Goal: Task Accomplishment & Management: Manage account settings

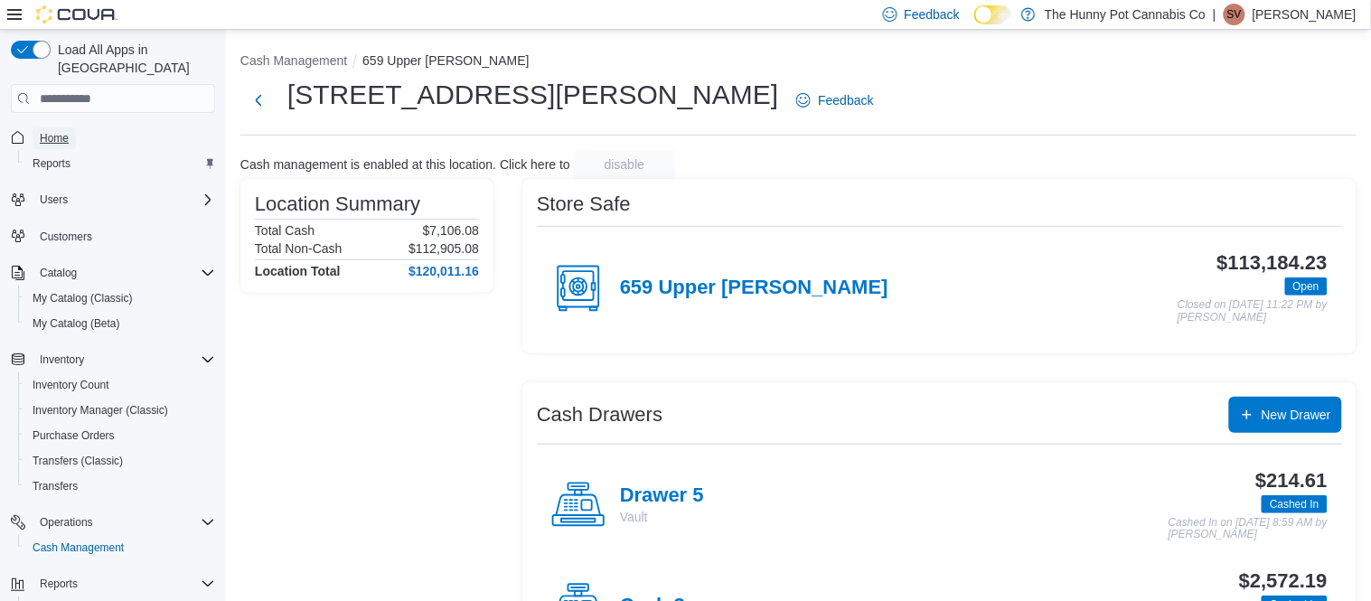
click at [54, 131] on span "Home" at bounding box center [54, 138] width 29 height 14
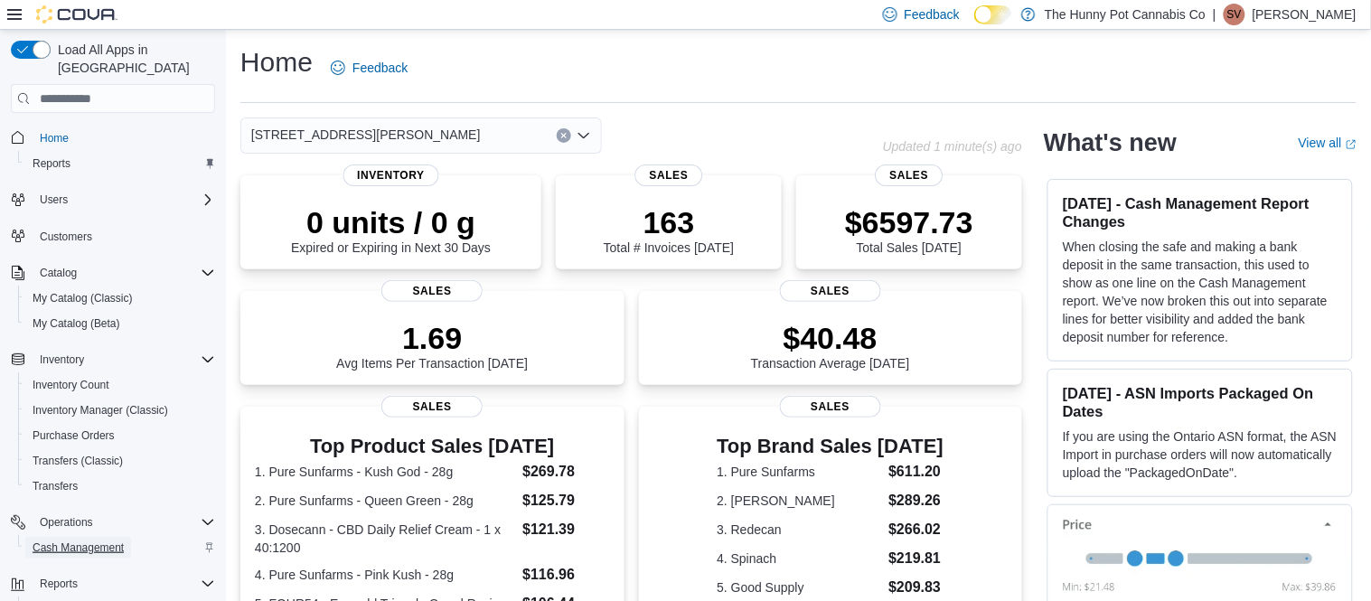
click at [119, 541] on span "Cash Management" at bounding box center [78, 548] width 91 height 14
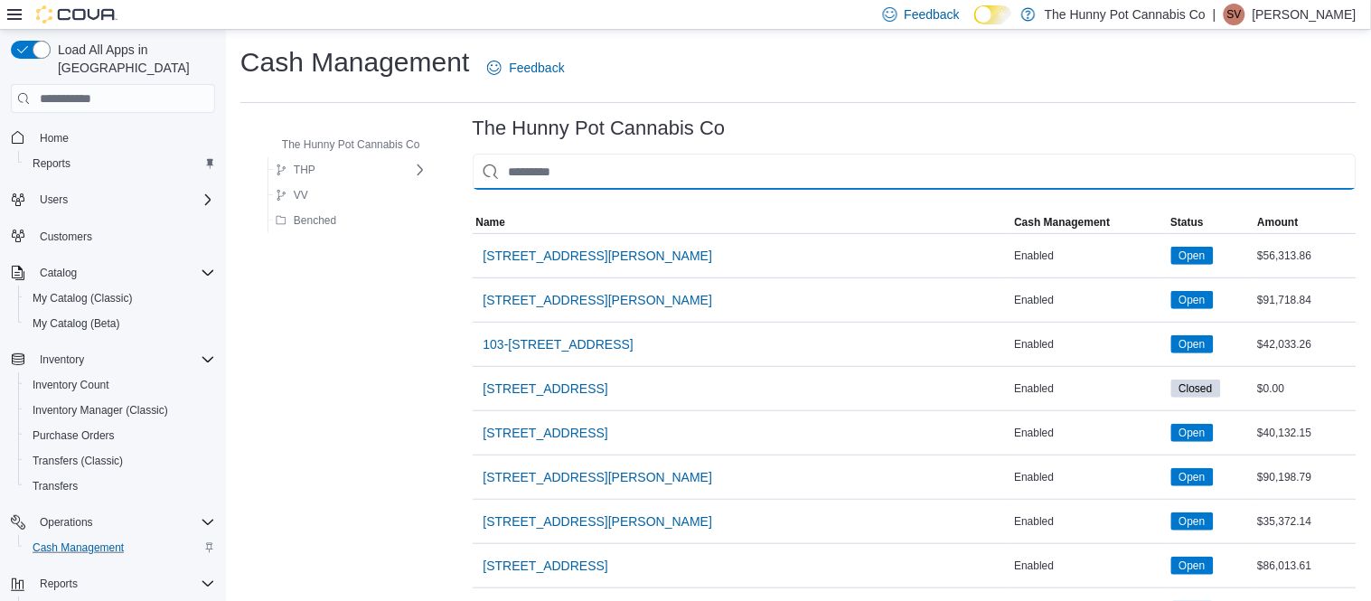
click at [676, 186] on input "This is a search bar. As you type, the results lower in the page will automatic…" at bounding box center [915, 172] width 884 height 36
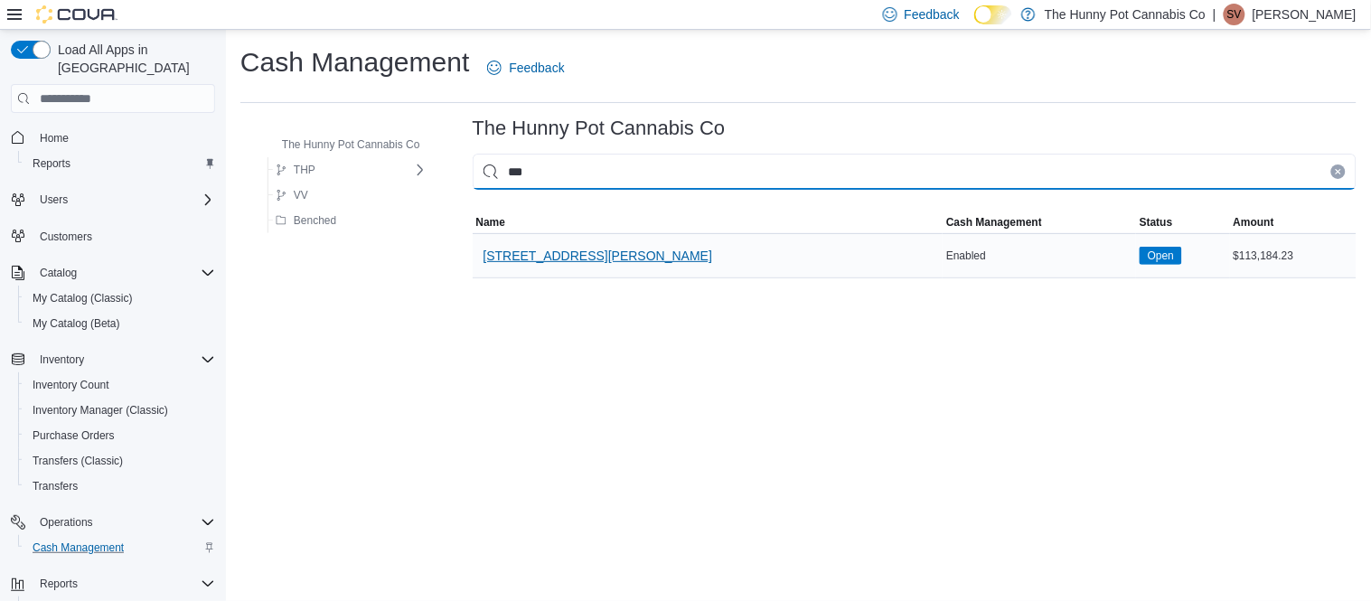
type input "***"
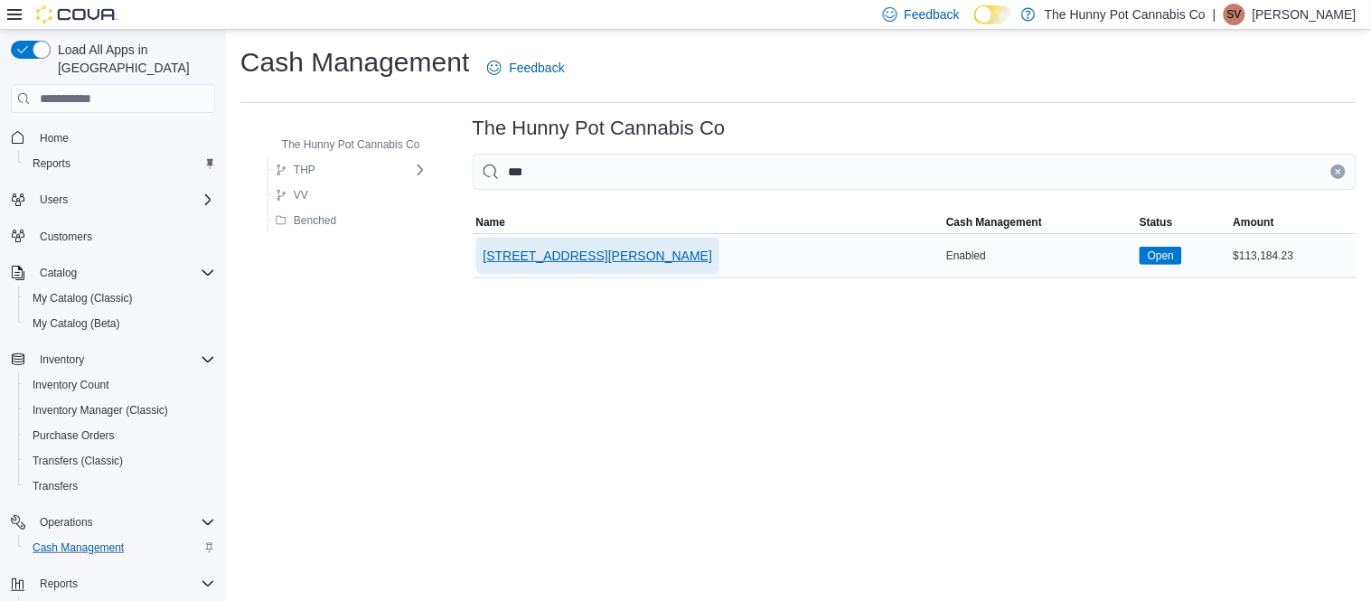
click at [604, 258] on span "[STREET_ADDRESS][PERSON_NAME]" at bounding box center [599, 256] width 230 height 18
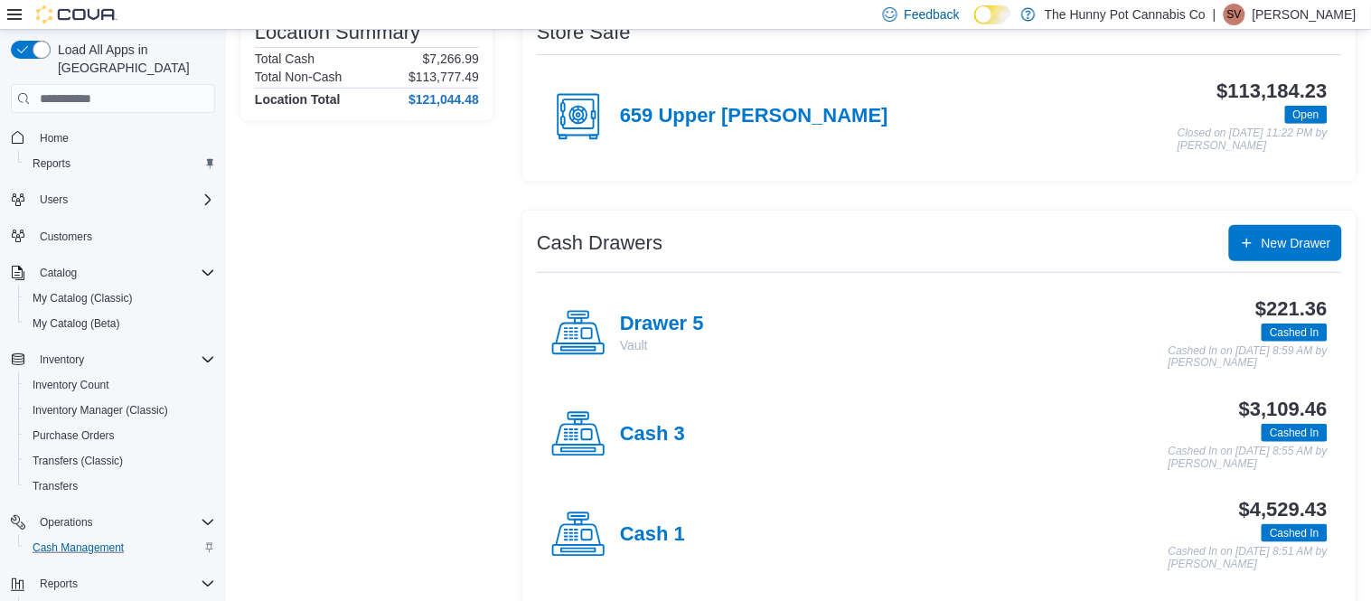
scroll to position [185, 0]
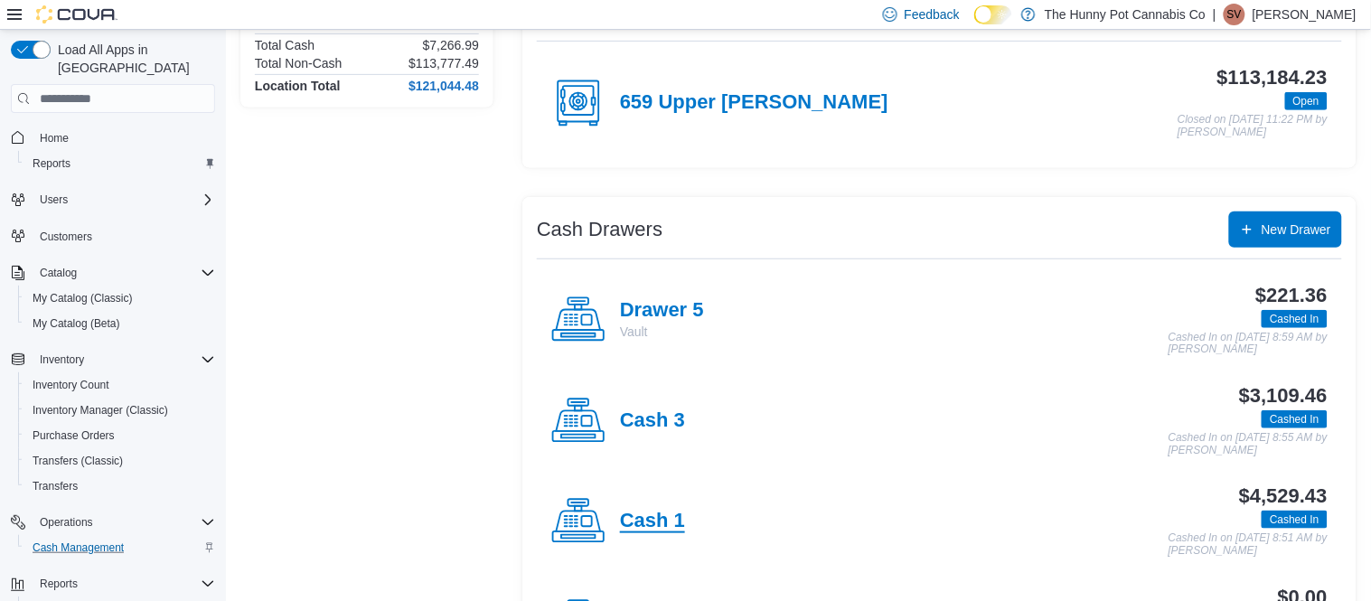
click at [653, 523] on h4 "Cash 1" at bounding box center [652, 522] width 65 height 24
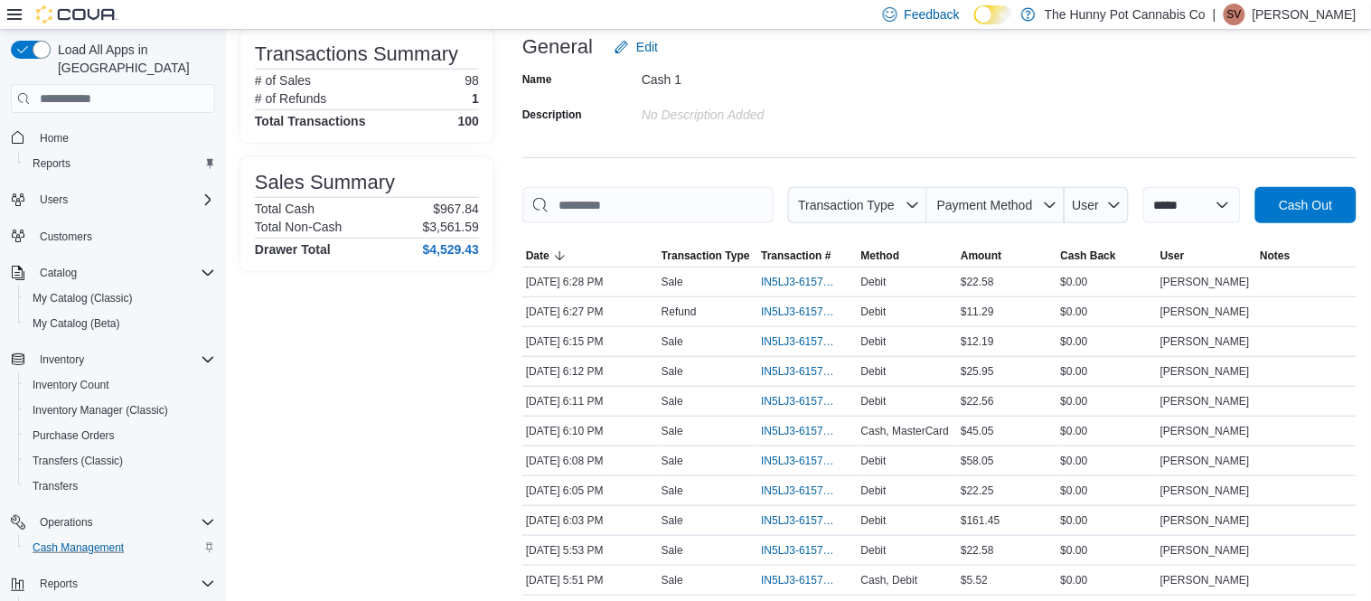
scroll to position [127, 0]
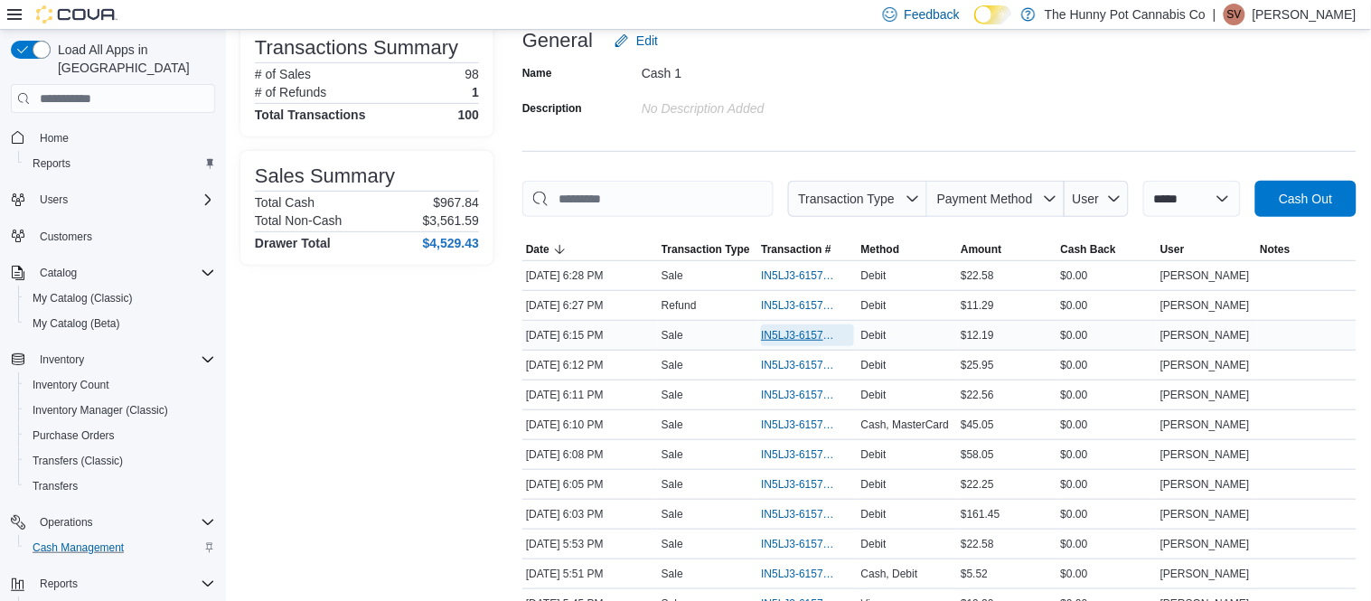
click at [783, 343] on span "IN5LJ3-6157810" at bounding box center [807, 336] width 92 height 22
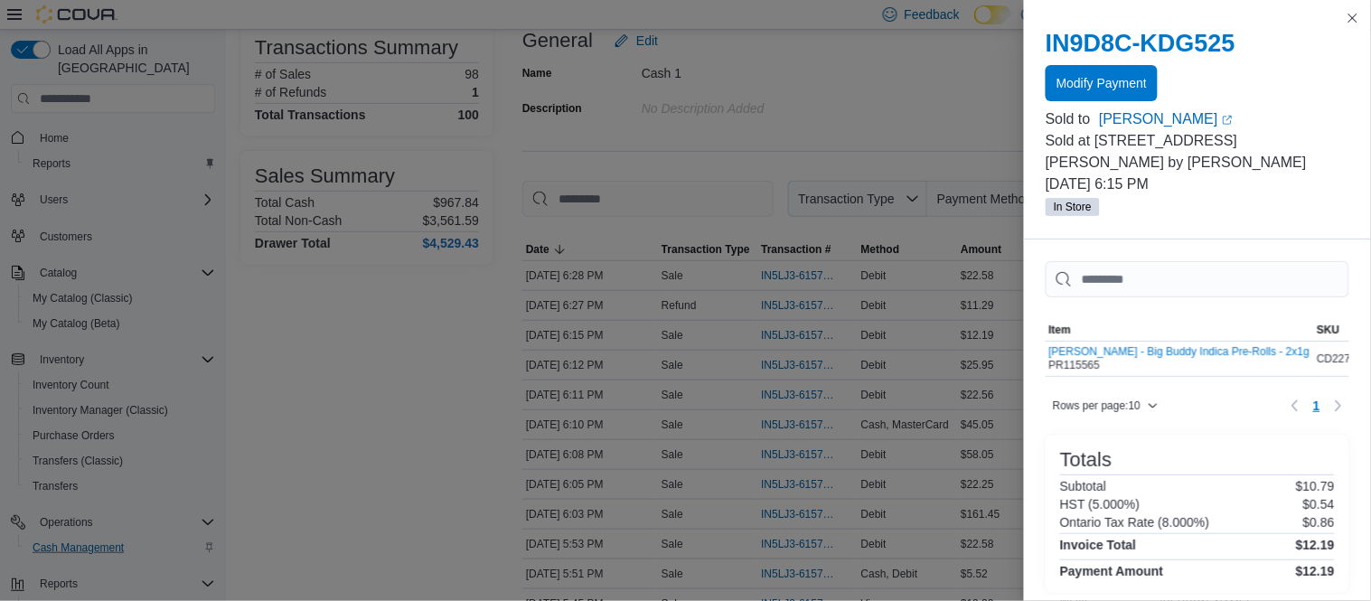
click at [1090, 103] on div at bounding box center [1198, 104] width 304 height 7
click at [1098, 96] on span "Modify Payment" at bounding box center [1102, 82] width 90 height 36
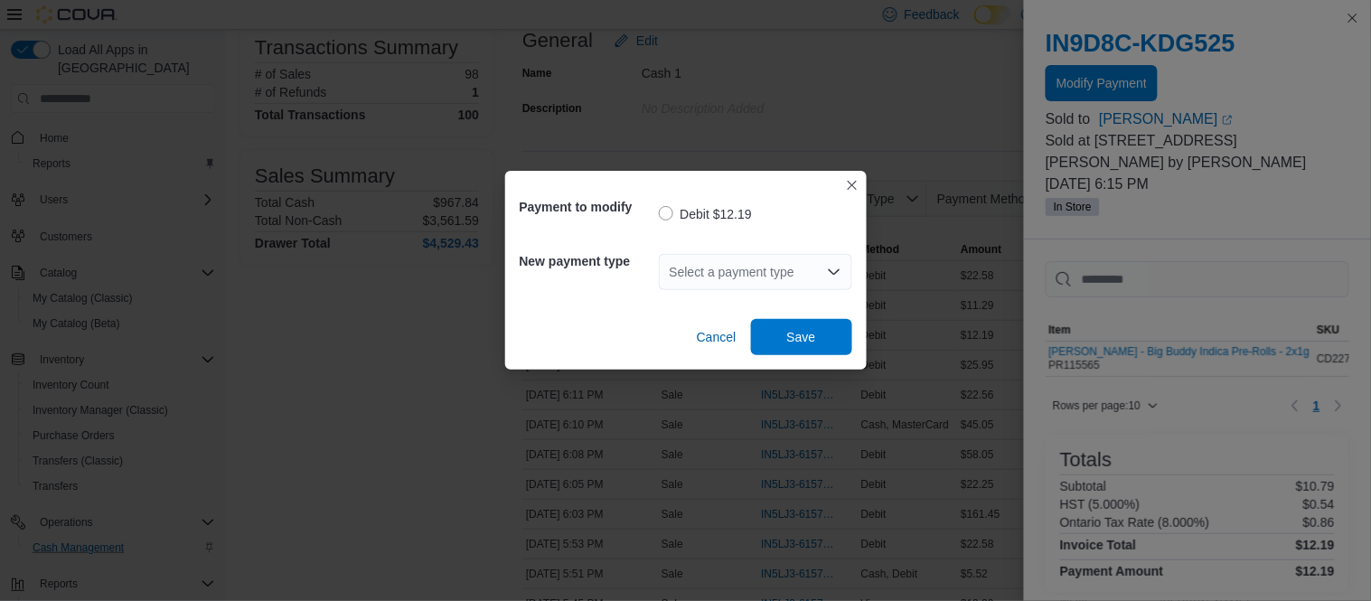
click at [751, 297] on div "Select a payment type" at bounding box center [755, 272] width 193 height 58
click at [751, 278] on div "Select a payment type" at bounding box center [755, 272] width 193 height 36
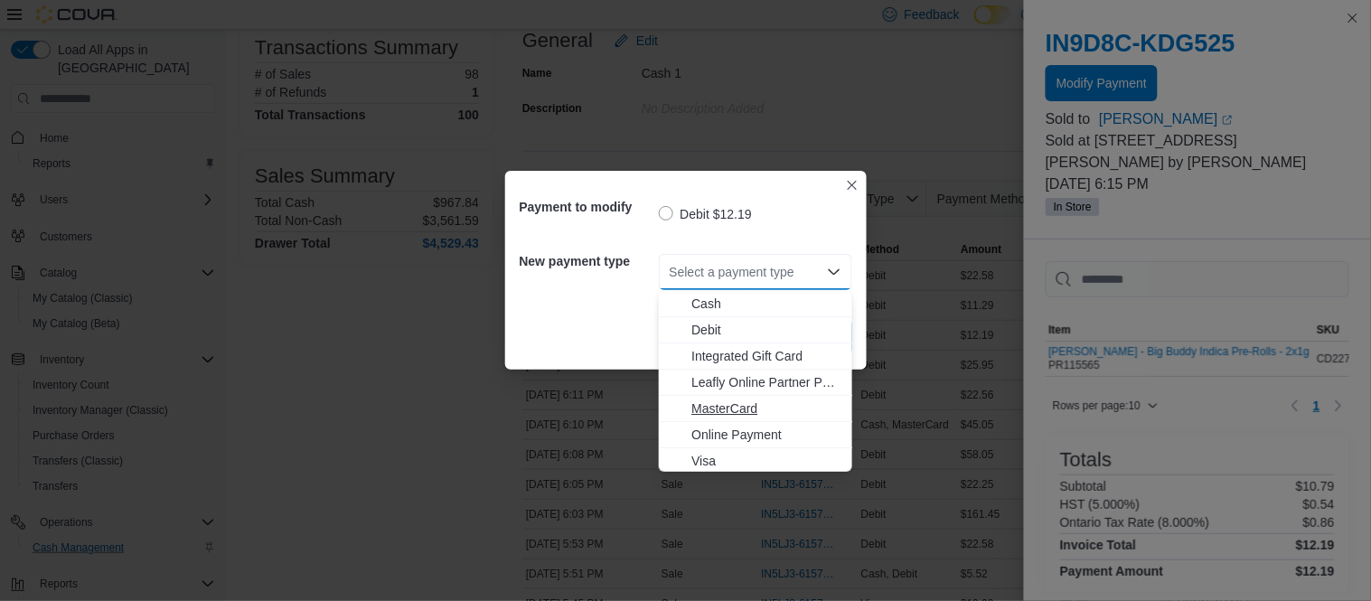
click at [731, 410] on span "MasterCard" at bounding box center [767, 409] width 150 height 18
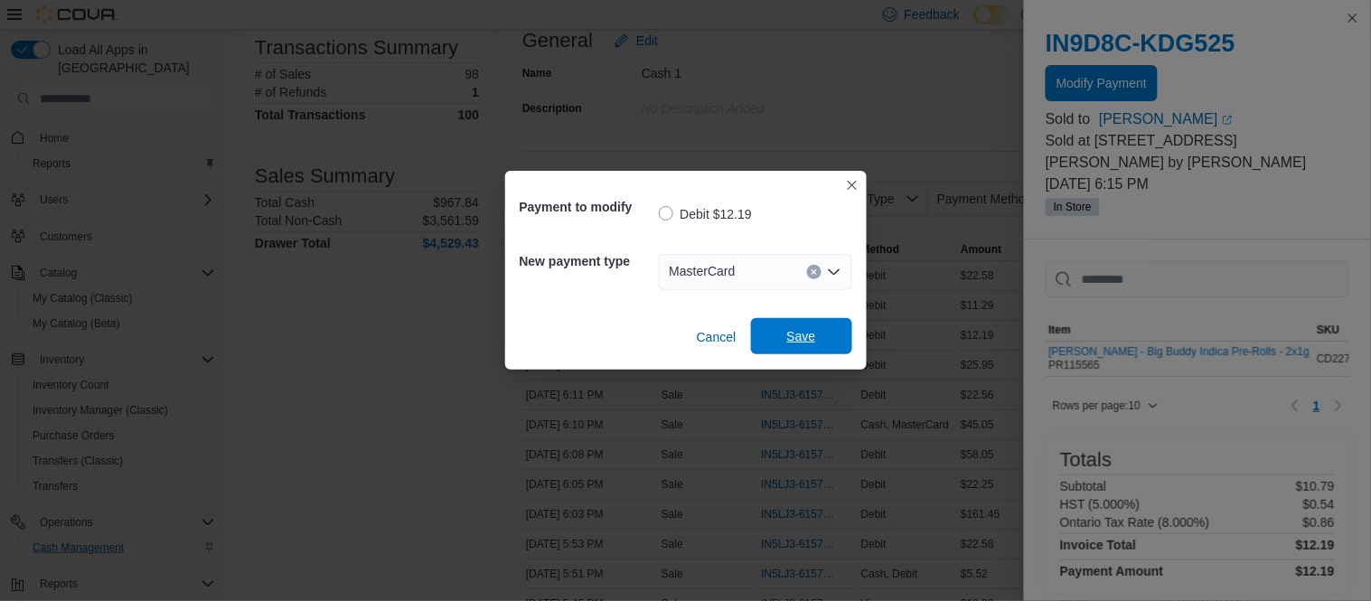
click at [799, 339] on span "Save" at bounding box center [801, 336] width 29 height 18
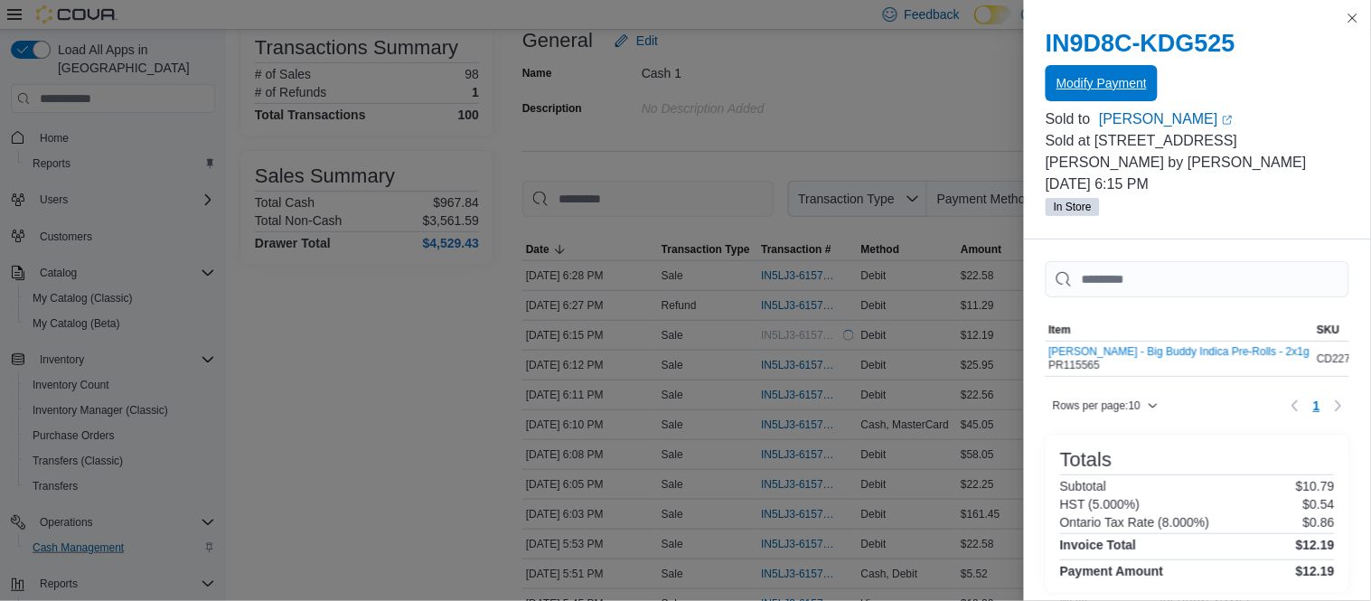
scroll to position [0, 0]
click at [1352, 18] on button "Close this dialog" at bounding box center [1354, 17] width 22 height 22
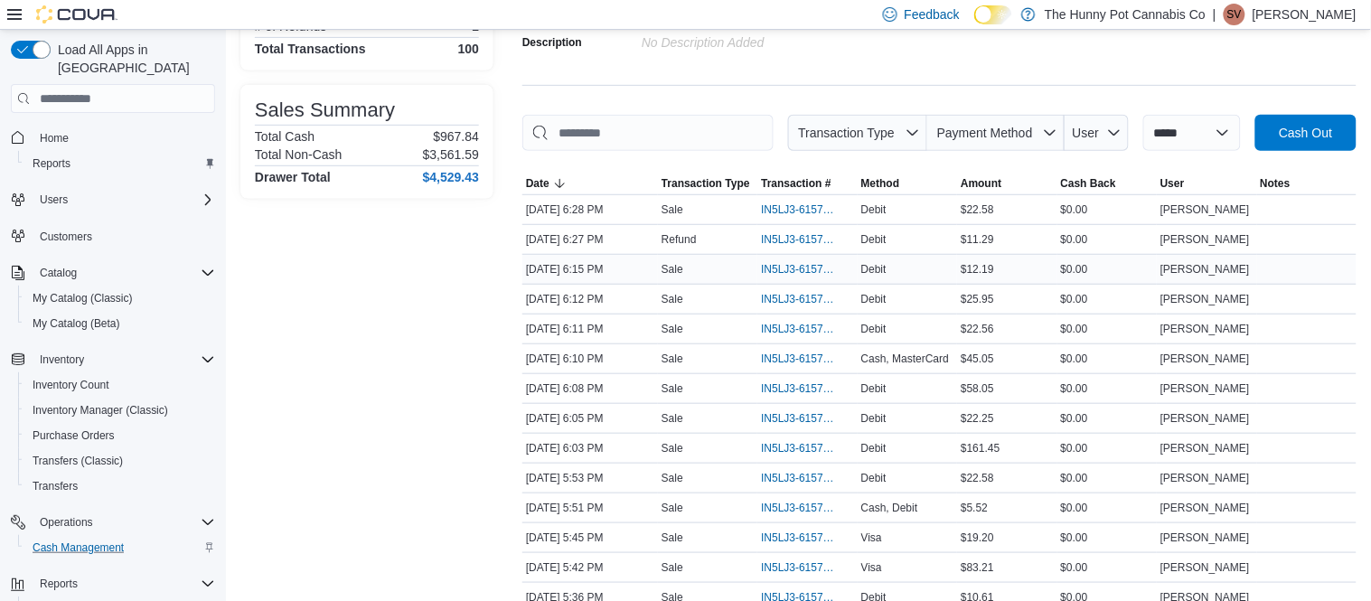
scroll to position [194, 0]
click at [781, 456] on span "IN5LJ3-6157707" at bounding box center [807, 448] width 92 height 22
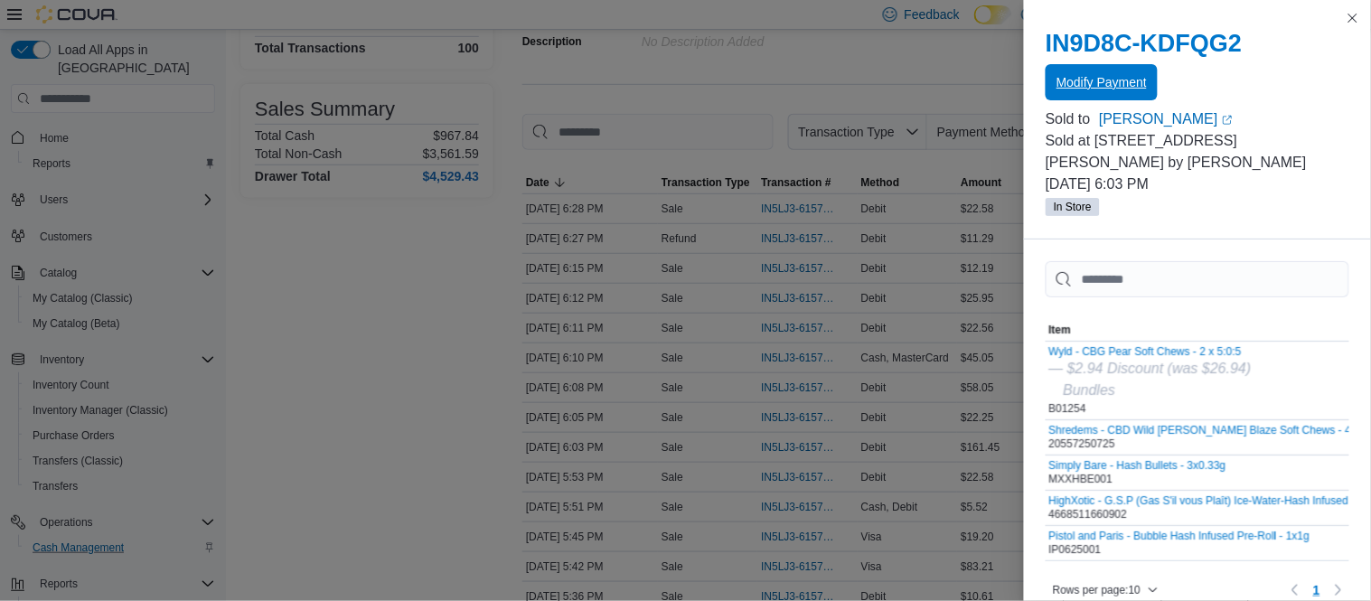
click at [1112, 79] on span "Modify Payment" at bounding box center [1102, 82] width 90 height 18
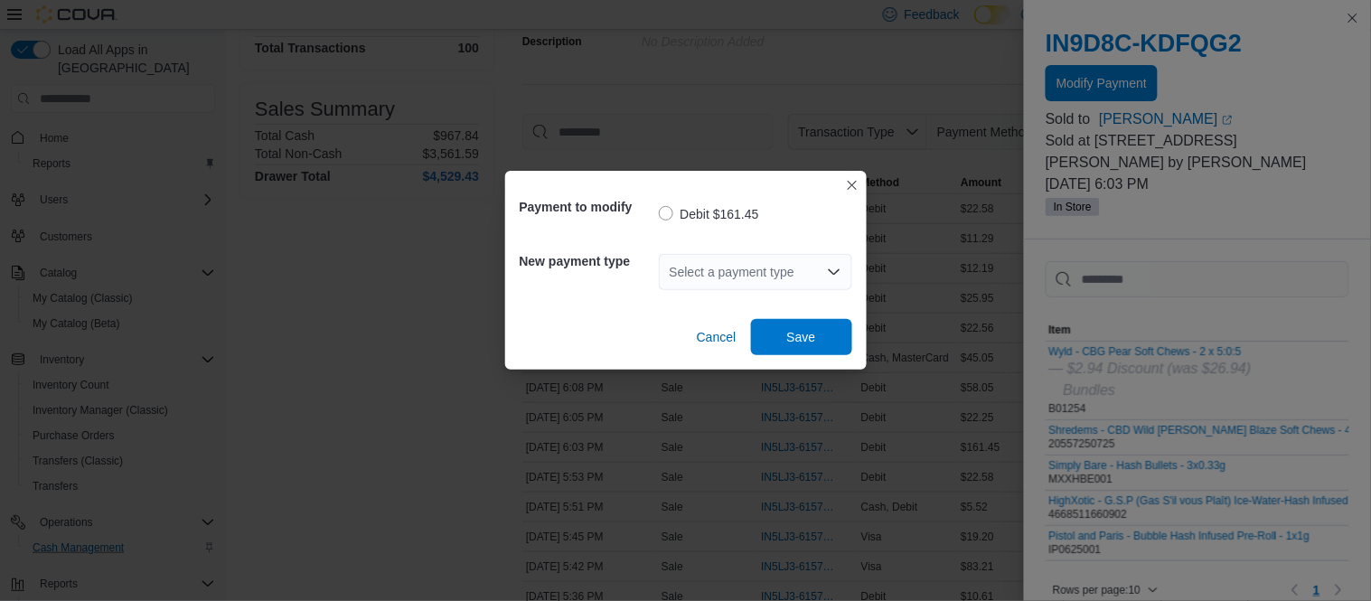
click at [784, 274] on div "Select a payment type" at bounding box center [755, 272] width 193 height 36
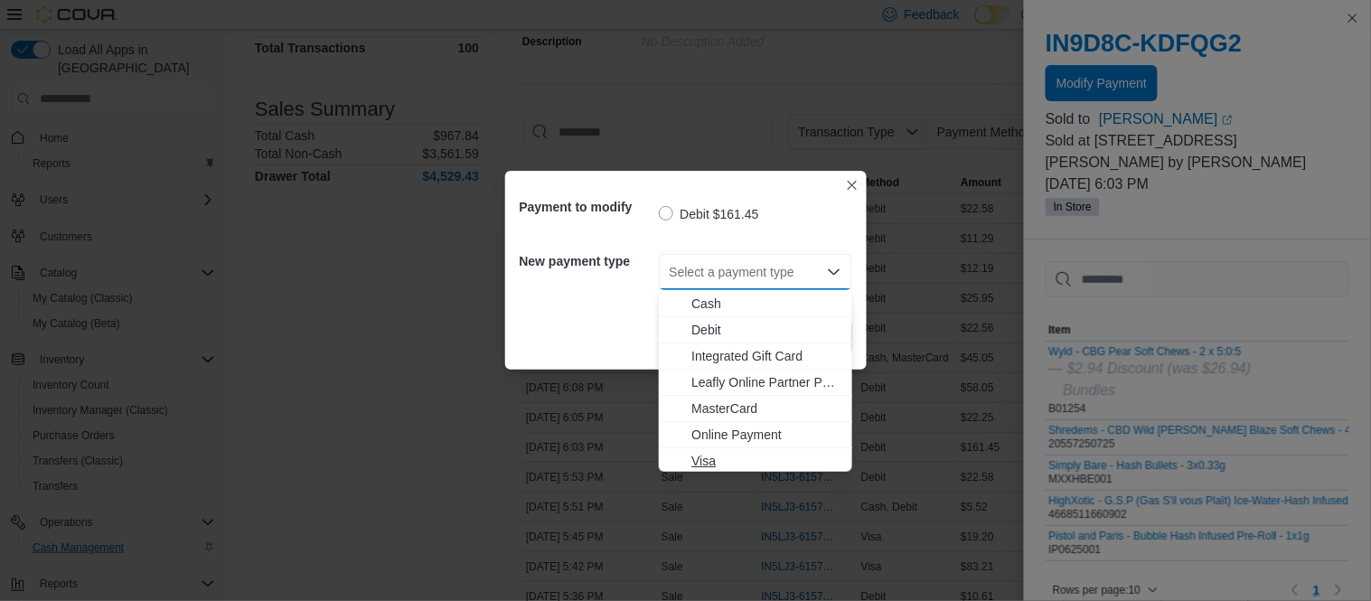
click at [733, 456] on span "Visa" at bounding box center [767, 461] width 150 height 18
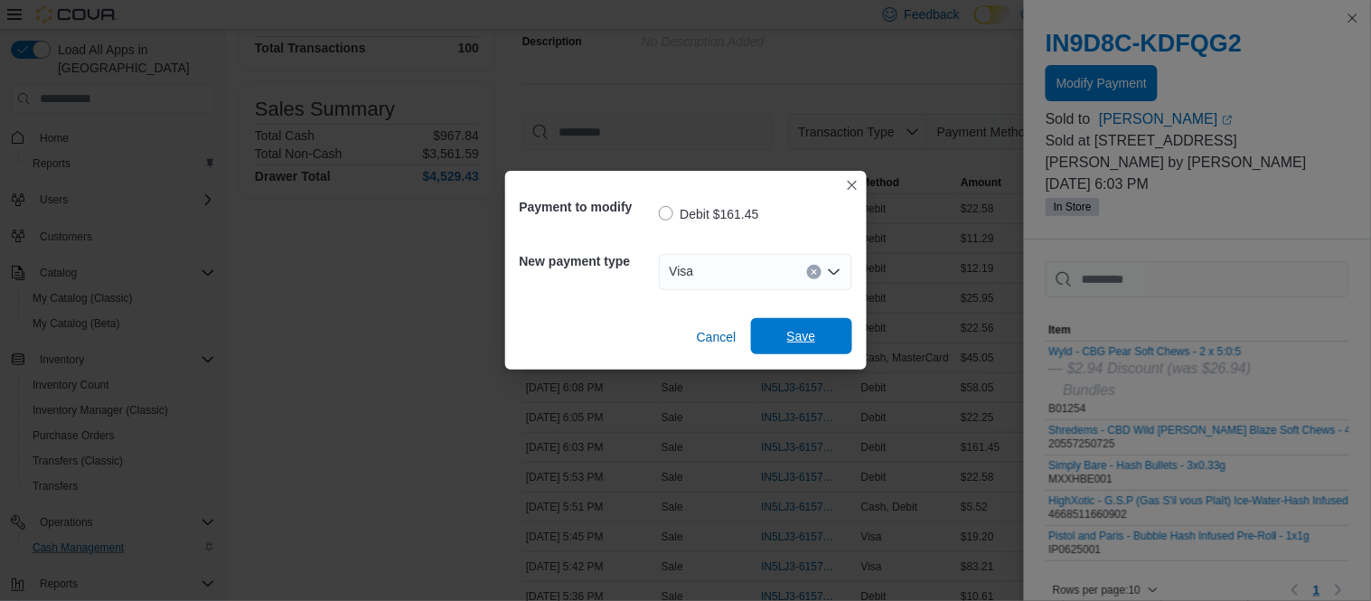
click at [812, 343] on span "Save" at bounding box center [801, 336] width 29 height 18
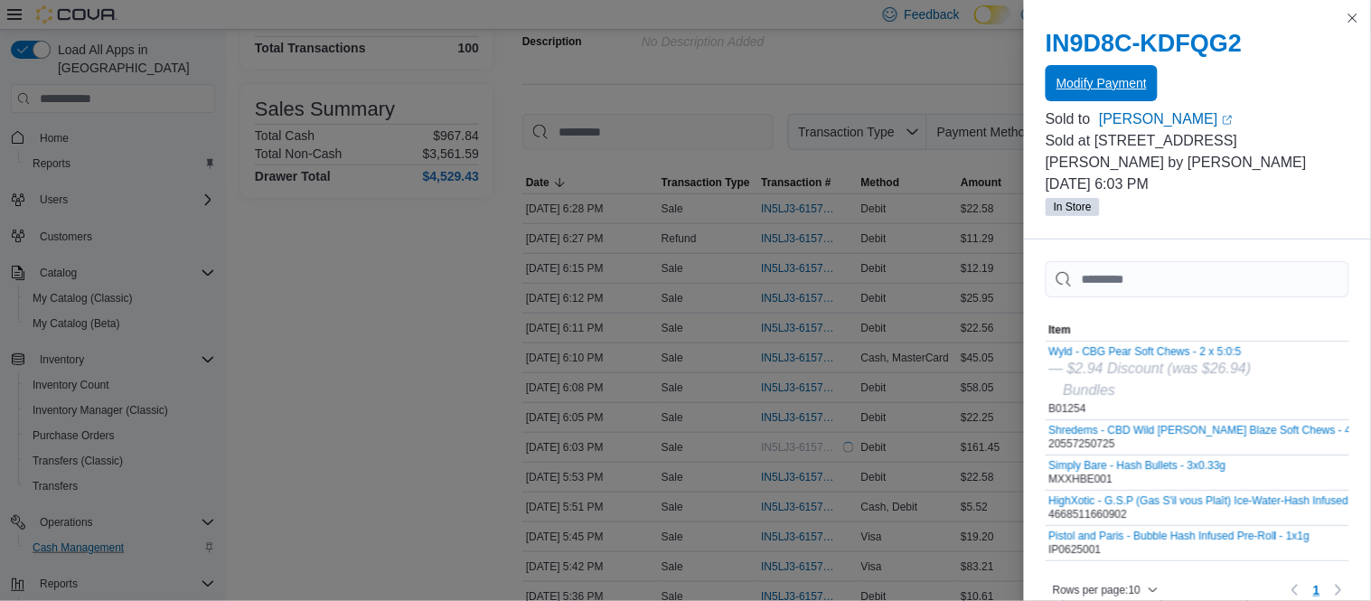
scroll to position [0, 0]
click at [1354, 20] on button "Close this dialog" at bounding box center [1354, 17] width 22 height 22
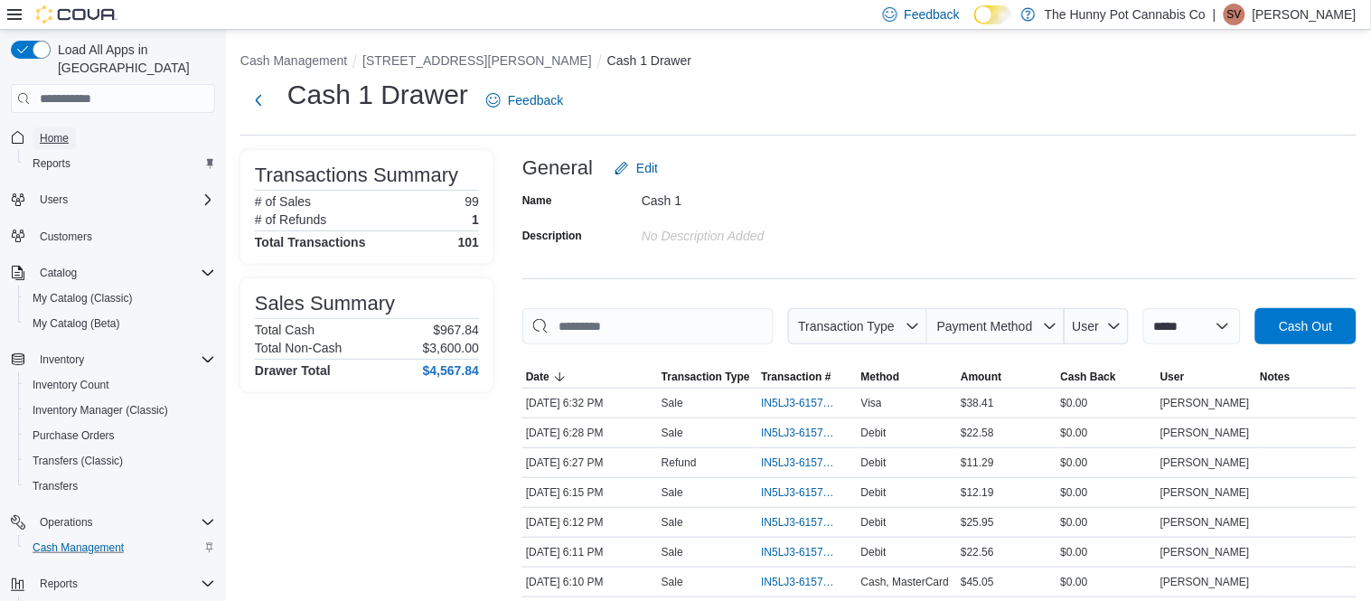
click at [59, 131] on span "Home" at bounding box center [54, 138] width 29 height 14
